Goal: Register for event/course

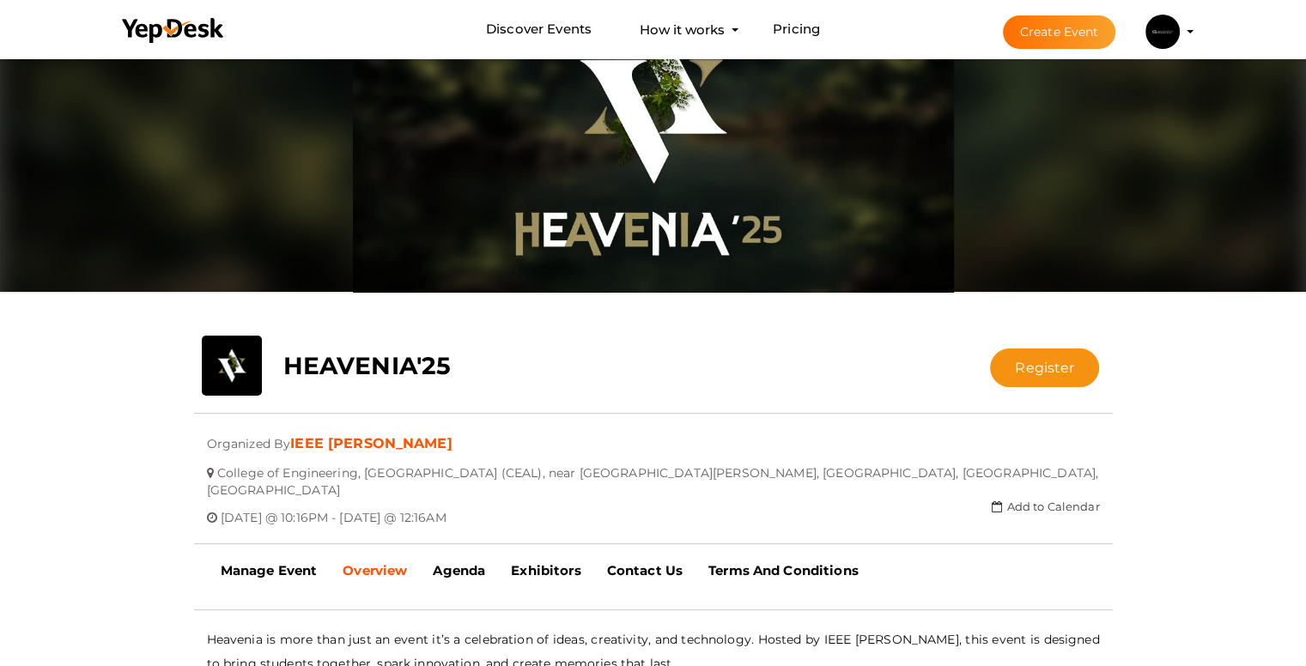
scroll to position [55, 0]
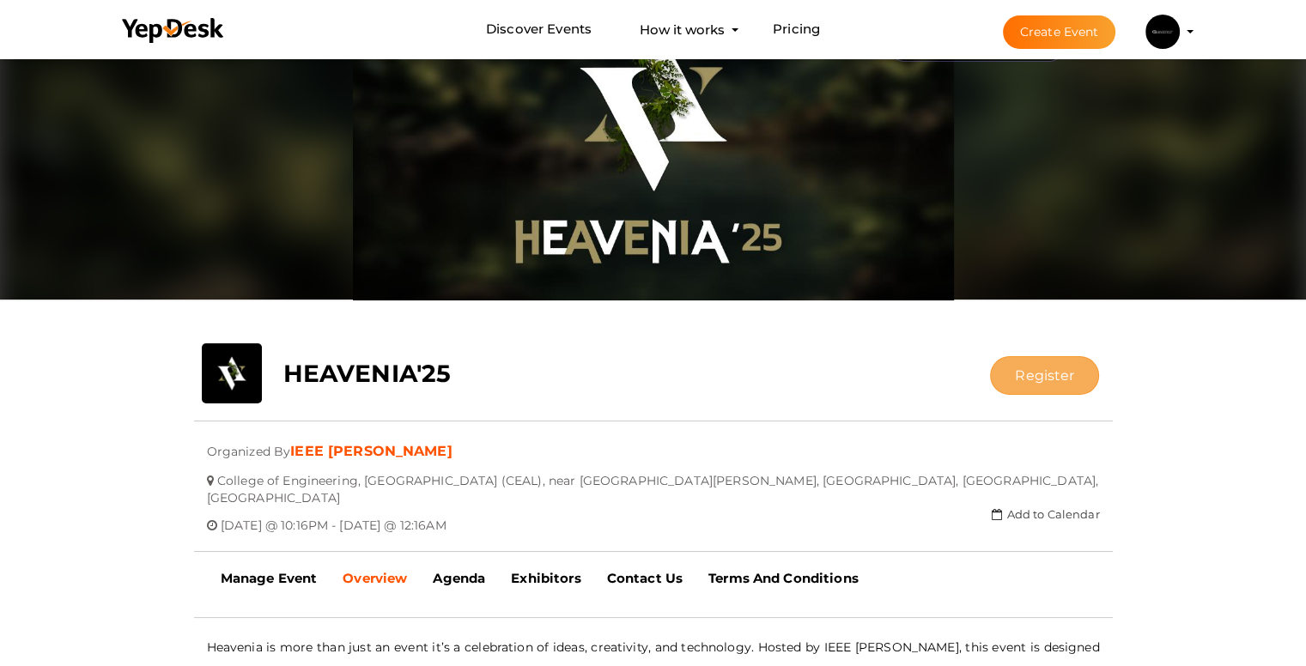
click at [1012, 388] on button "Register" at bounding box center [1044, 375] width 109 height 39
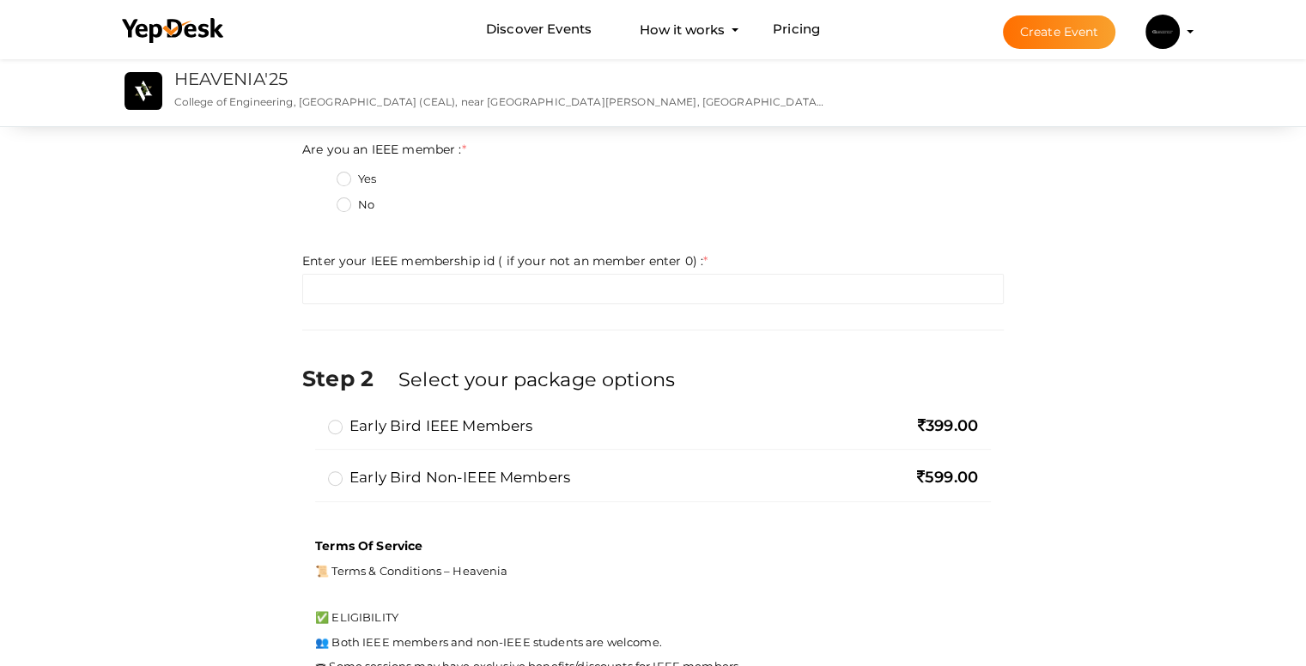
scroll to position [687, 0]
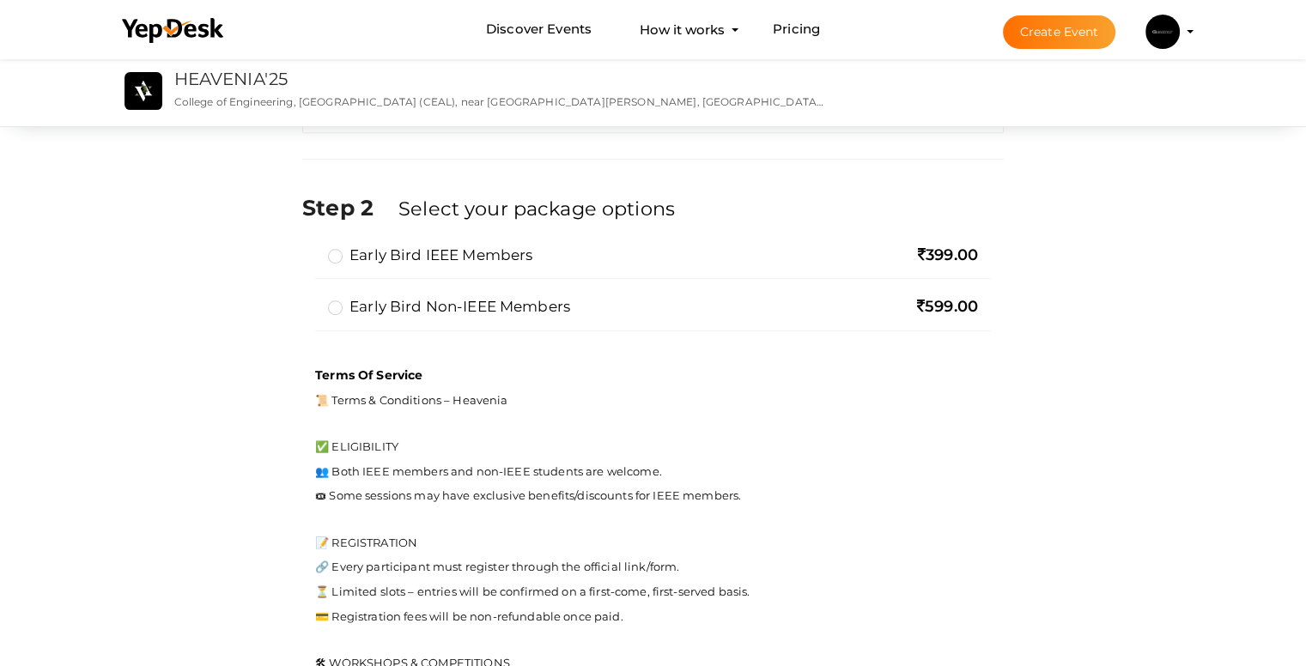
drag, startPoint x: 930, startPoint y: 255, endPoint x: 968, endPoint y: 304, distance: 61.8
type textarea "Early Bird IEEE Members 3"
click at [976, 267] on div "Early bird IEEE members 399.00" at bounding box center [653, 262] width 676 height 34
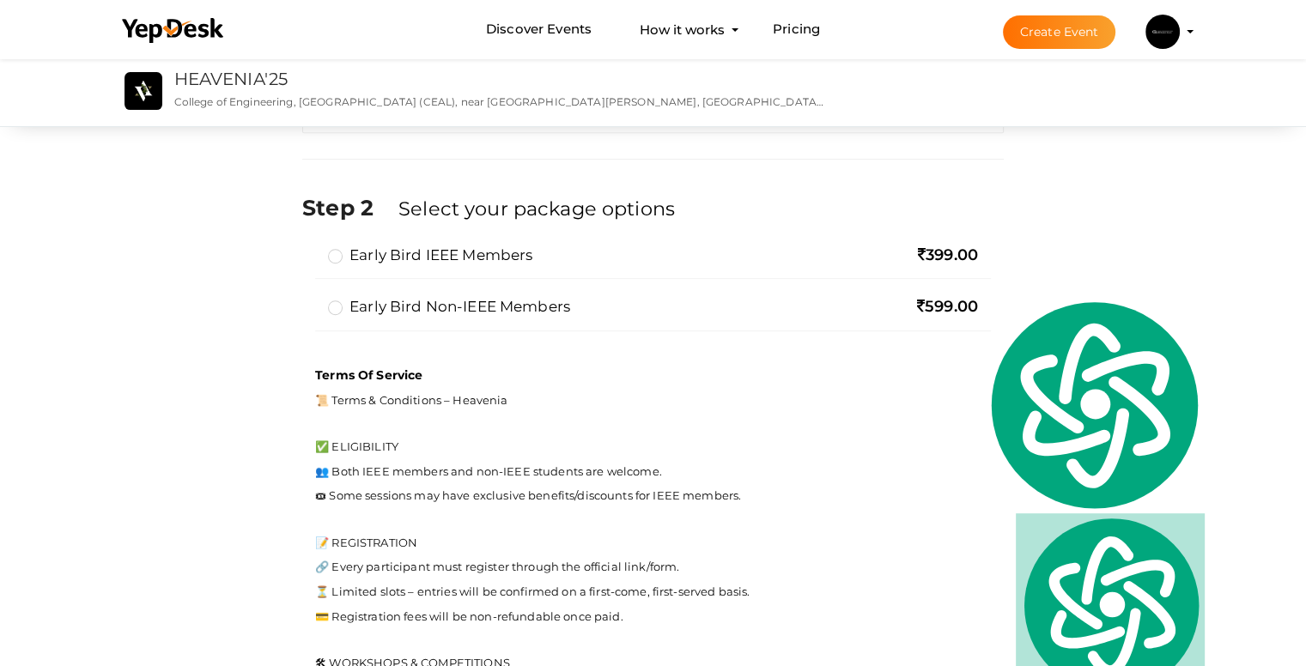
click at [931, 318] on div "Early Bird Non-IEEE members 599.00" at bounding box center [653, 313] width 676 height 34
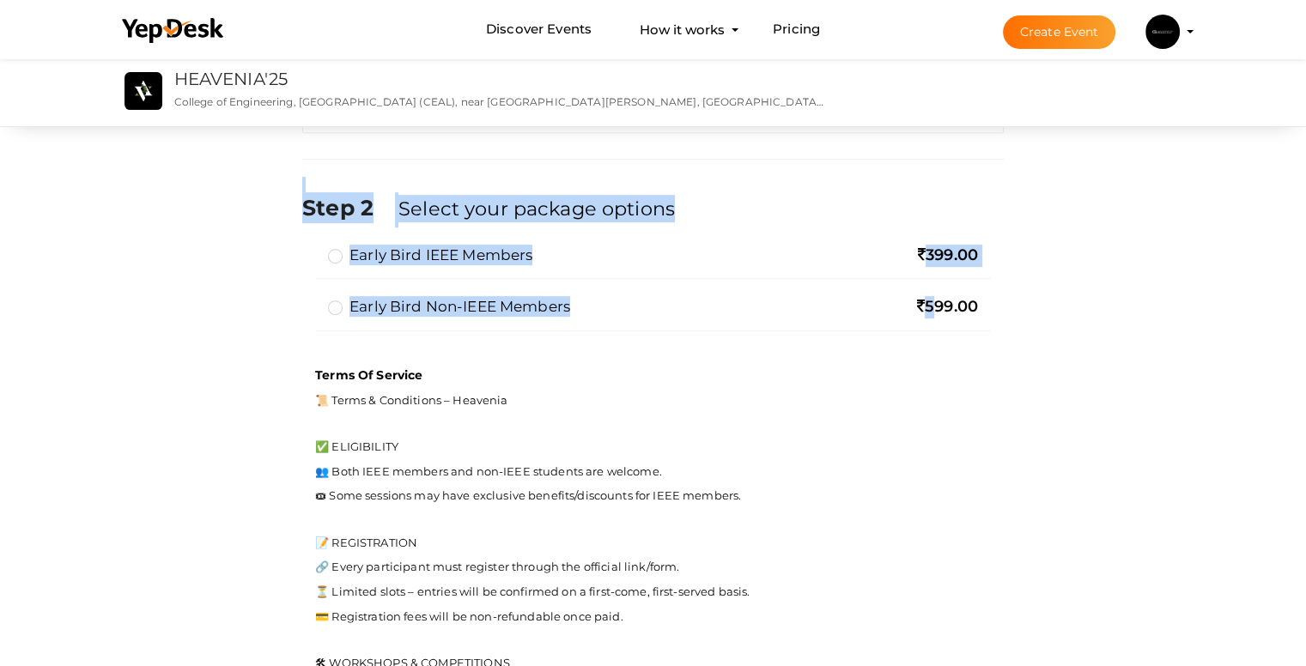
drag, startPoint x: 919, startPoint y: 314, endPoint x: 1041, endPoint y: 323, distance: 122.2
click at [1041, 323] on div "Step 1 Enter registration Details Registrant Name : * Required. Invalid email I…" at bounding box center [653, 322] width 1116 height 1737
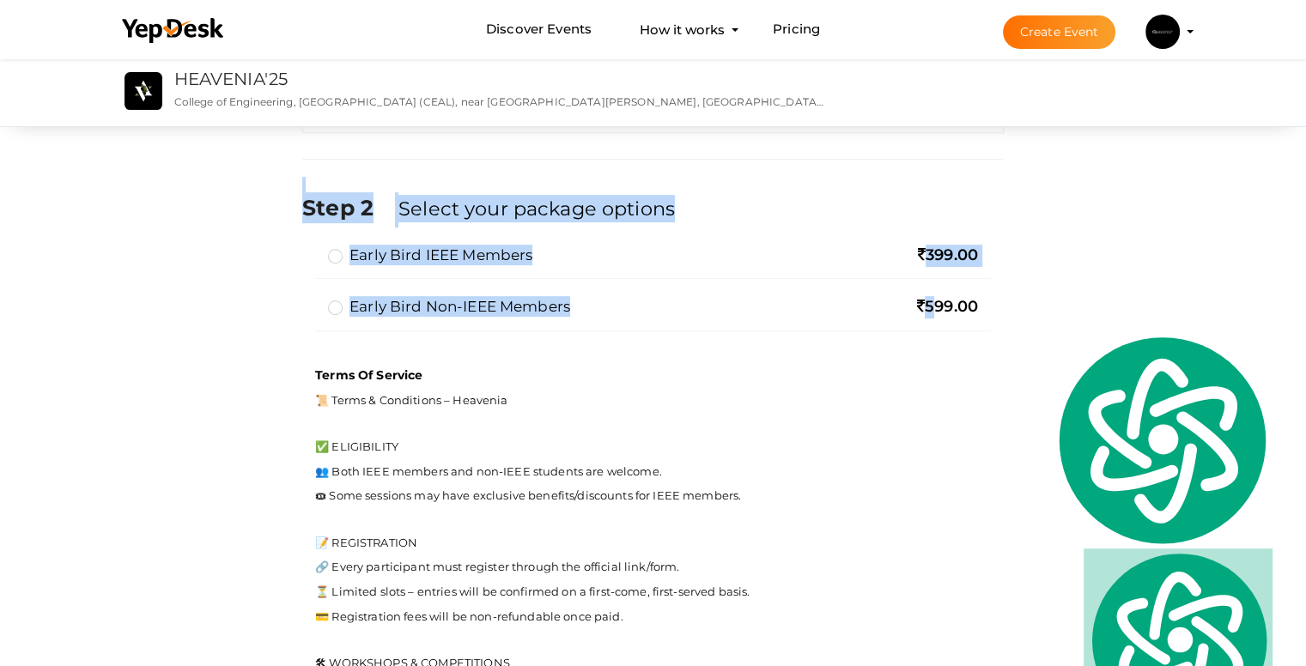
click at [897, 307] on div "599.00" at bounding box center [880, 307] width 195 height 22
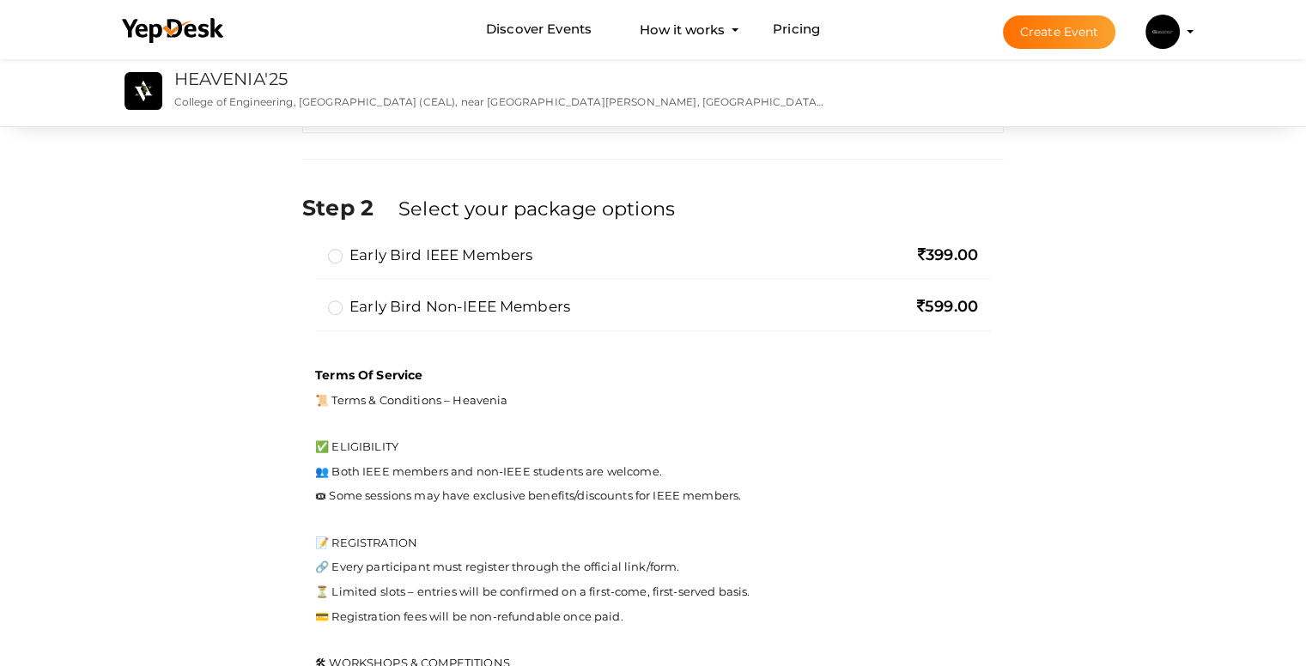
drag, startPoint x: 890, startPoint y: 296, endPoint x: 862, endPoint y: 296, distance: 27.5
click at [864, 296] on div "599.00" at bounding box center [880, 307] width 195 height 22
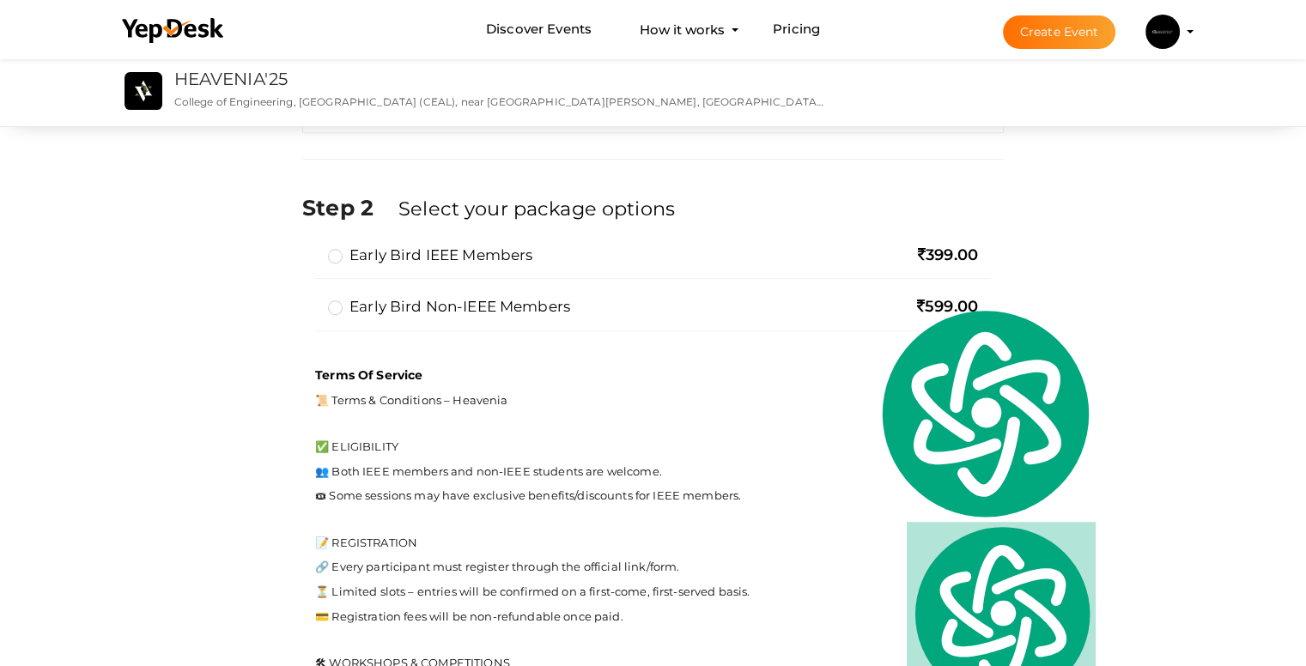
click at [850, 276] on div at bounding box center [653, 274] width 650 height 9
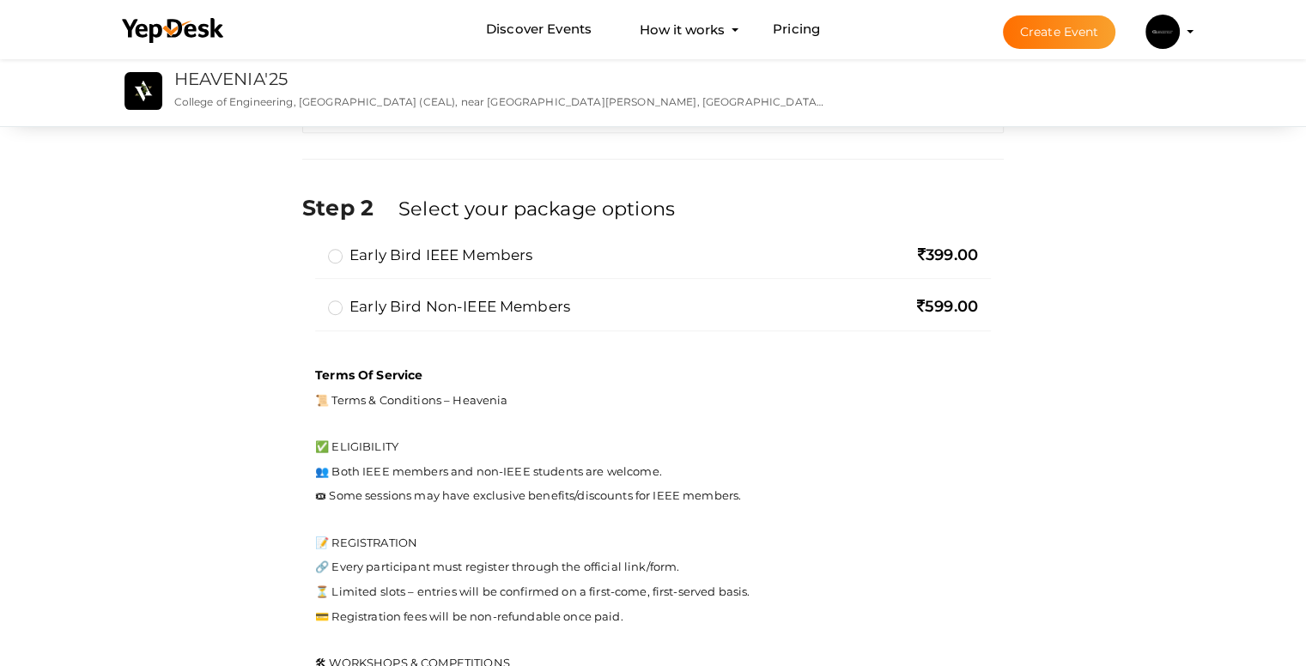
drag, startPoint x: 951, startPoint y: 248, endPoint x: 986, endPoint y: 325, distance: 84.1
click at [986, 317] on div "Early bird IEEE members 399.00 Early Bird Non-IEEE members 599.00 Limit Reached…" at bounding box center [653, 297] width 702 height 105
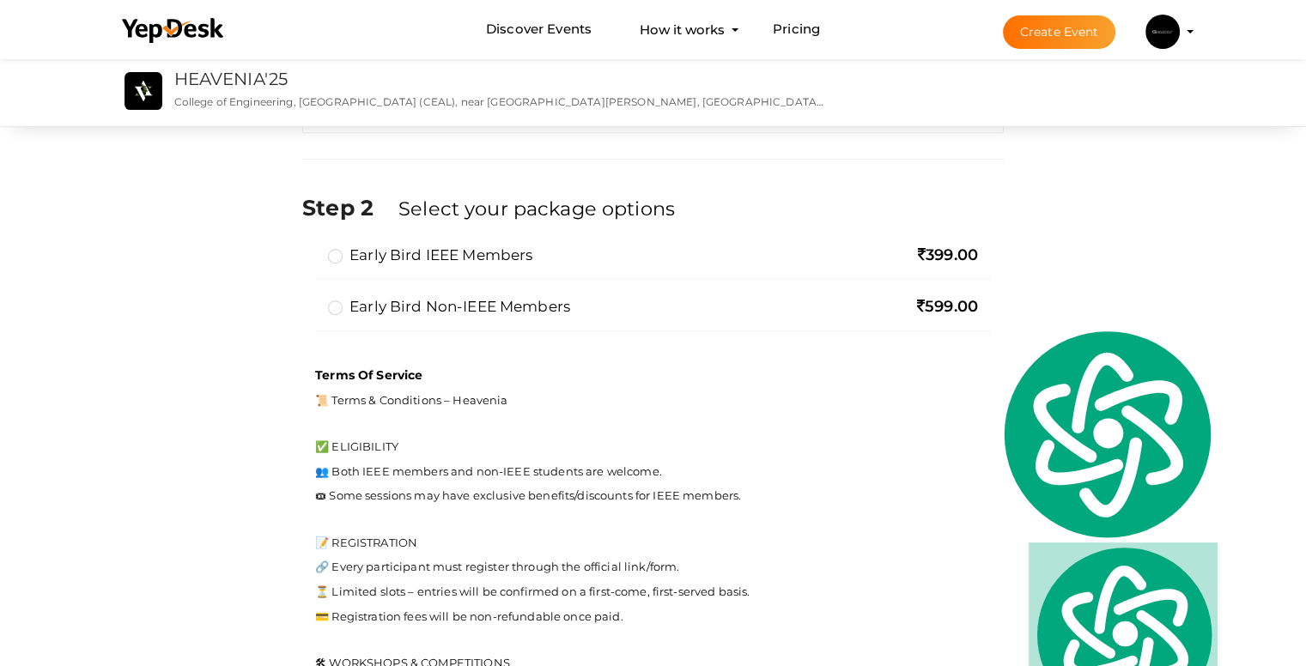
click at [922, 253] on span "399.00" at bounding box center [948, 255] width 60 height 19
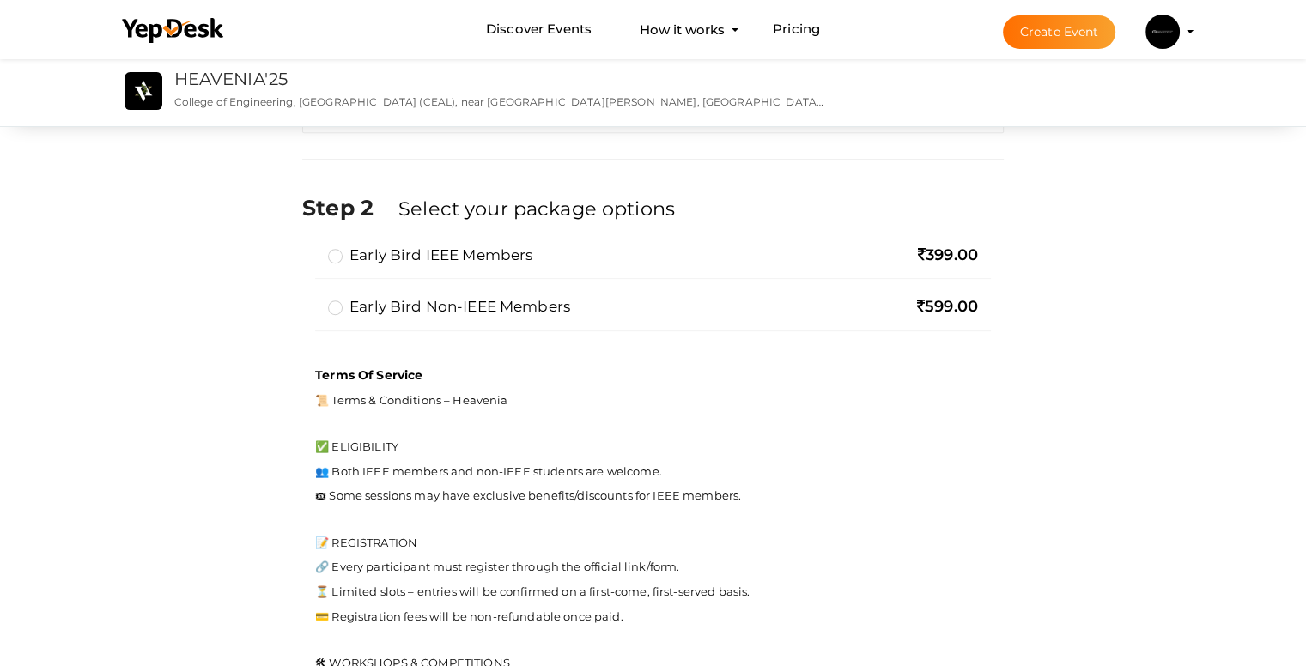
drag, startPoint x: 967, startPoint y: 311, endPoint x: 976, endPoint y: 466, distance: 155.7
click at [979, 465] on div "Step 1 Enter registration Details Registrant Name : * Required. Invalid email I…" at bounding box center [652, 322] width 727 height 1737
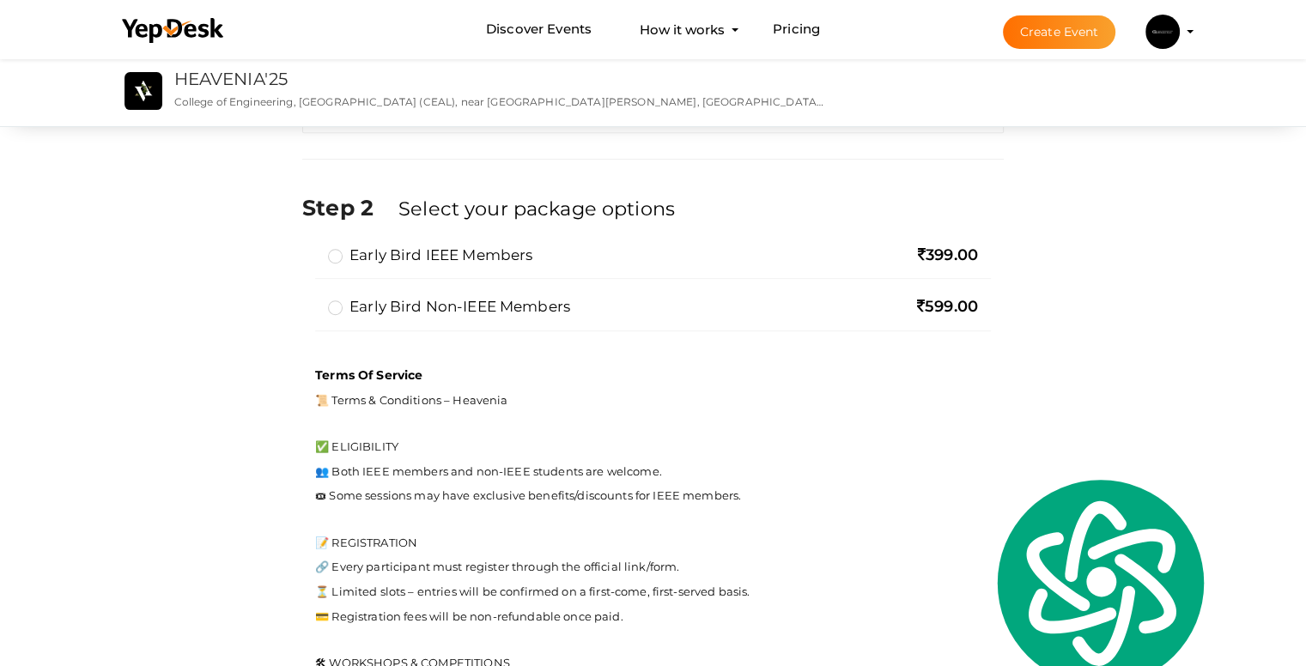
click at [872, 284] on div "Early bird IEEE members 399.00 Early Bird Non-IEEE members 599.00 Limit Reached…" at bounding box center [653, 297] width 702 height 105
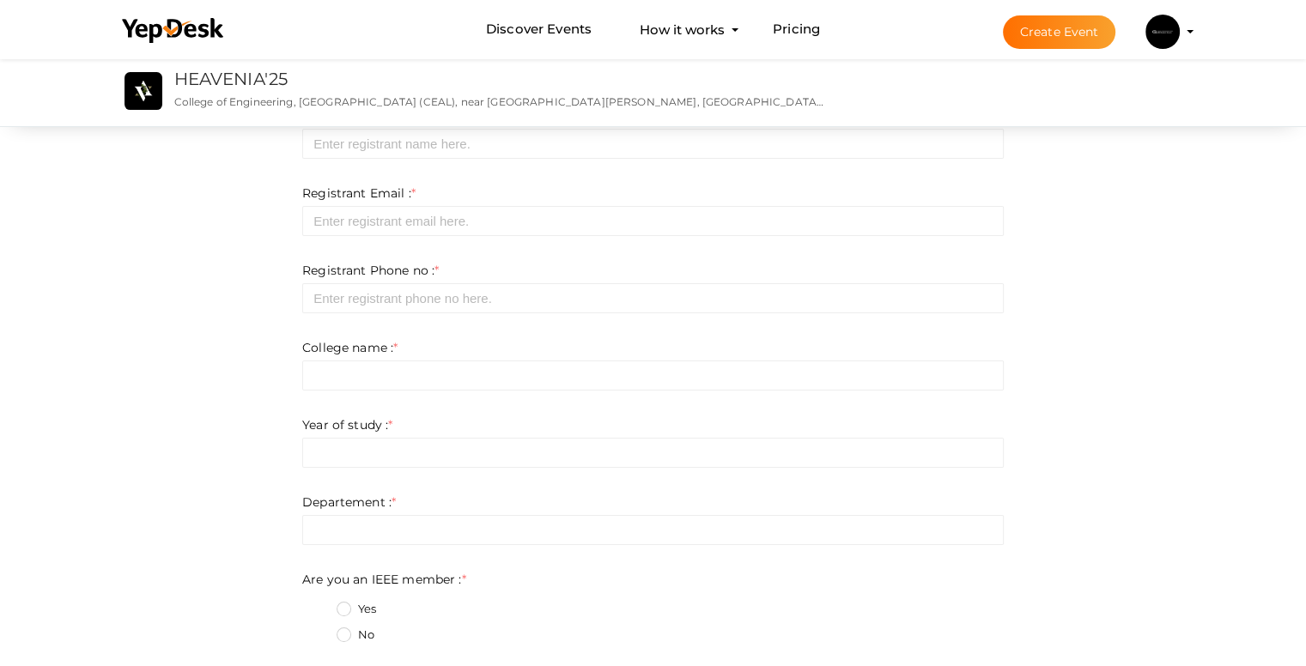
scroll to position [0, 0]
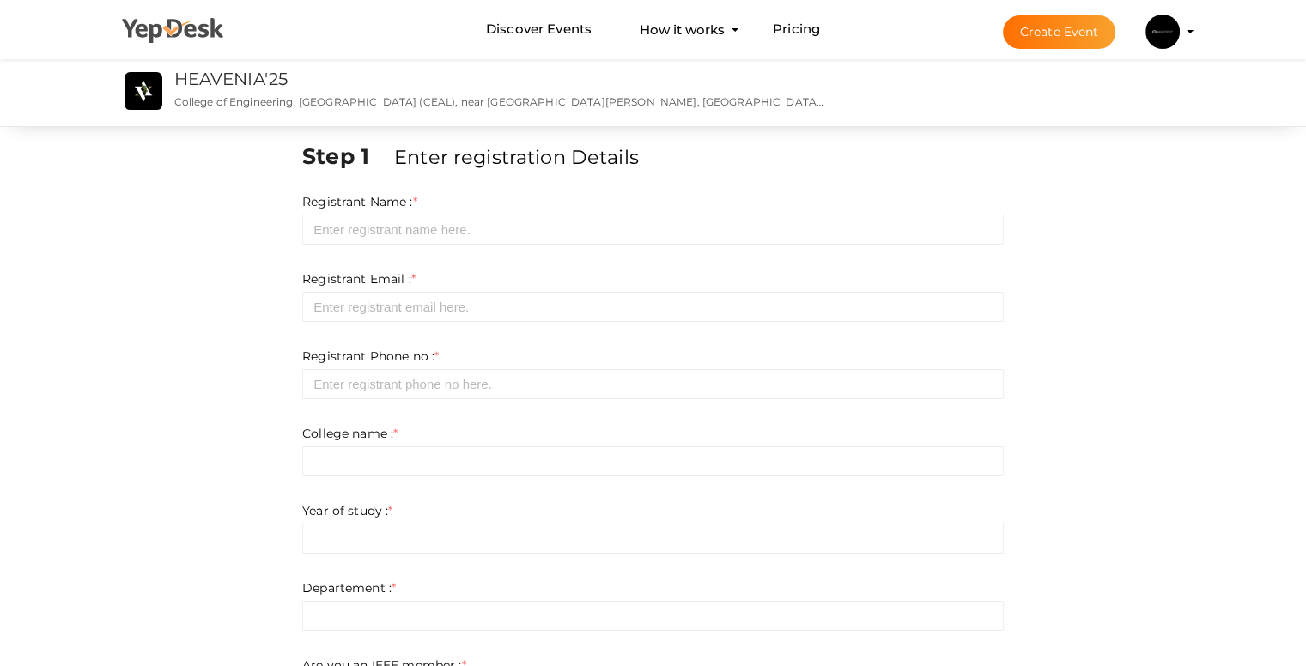
click at [218, 34] on use at bounding box center [172, 30] width 101 height 25
